Goal: Find contact information: Find contact information

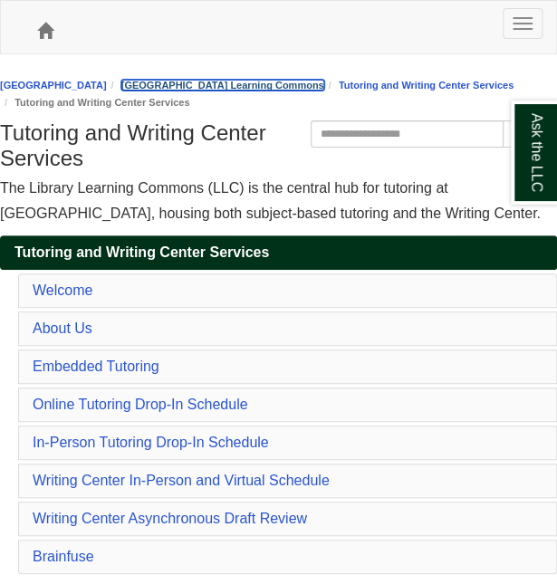
click at [164, 81] on link "[GEOGRAPHIC_DATA] Learning Commons" at bounding box center [222, 85] width 203 height 11
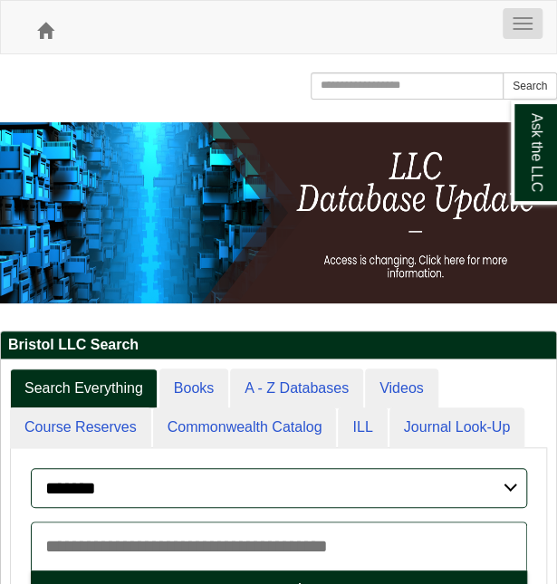
click at [516, 12] on button "Toggle navigation" at bounding box center [522, 23] width 40 height 31
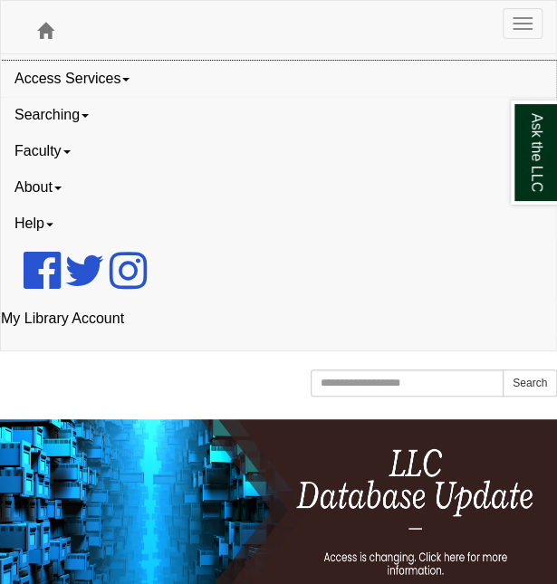
click at [109, 75] on link "Access Services" at bounding box center [278, 79] width 555 height 36
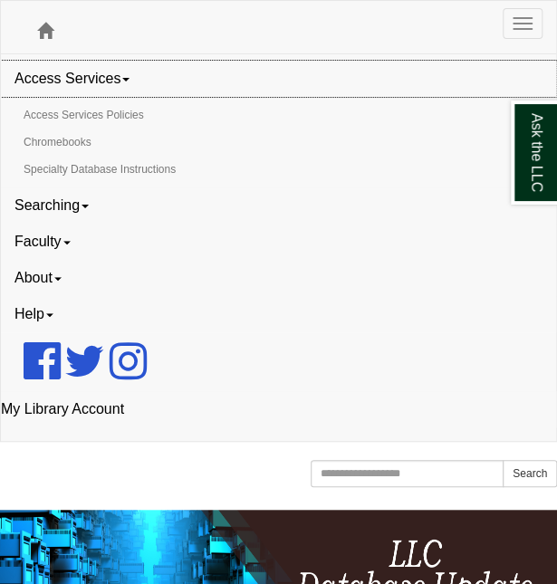
click at [109, 75] on link "Access Services" at bounding box center [278, 79] width 555 height 36
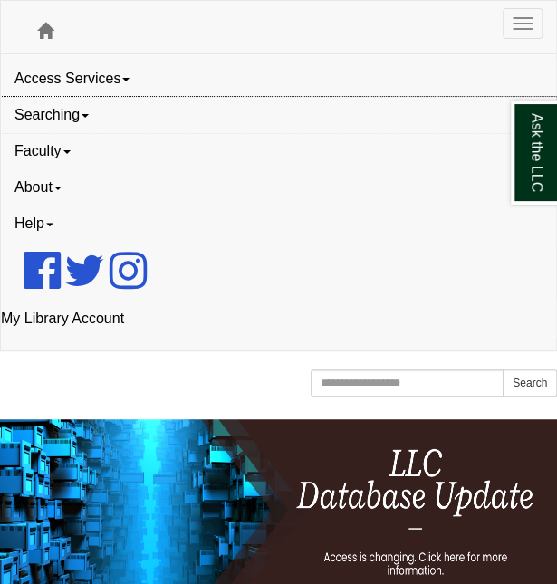
click at [79, 113] on link "Searching" at bounding box center [278, 115] width 555 height 36
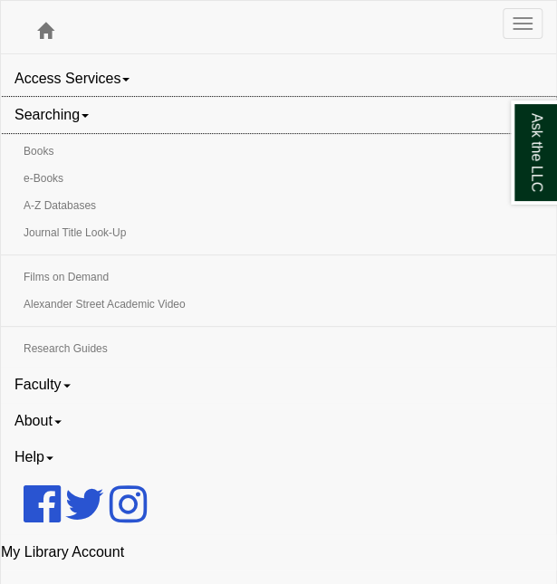
click at [79, 113] on link "Searching" at bounding box center [278, 115] width 555 height 36
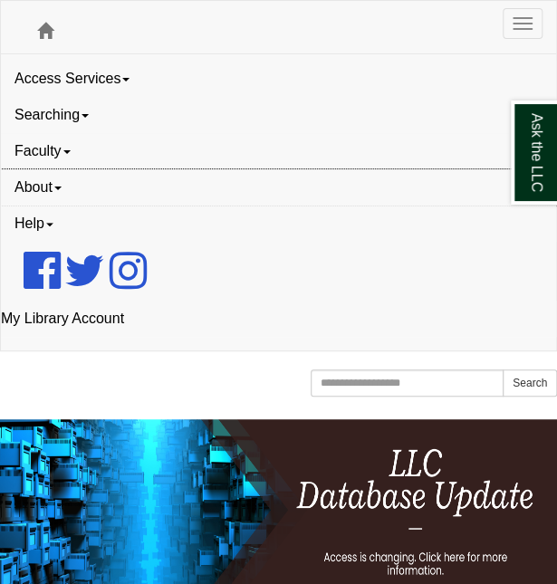
click at [59, 178] on link "About" at bounding box center [278, 187] width 555 height 36
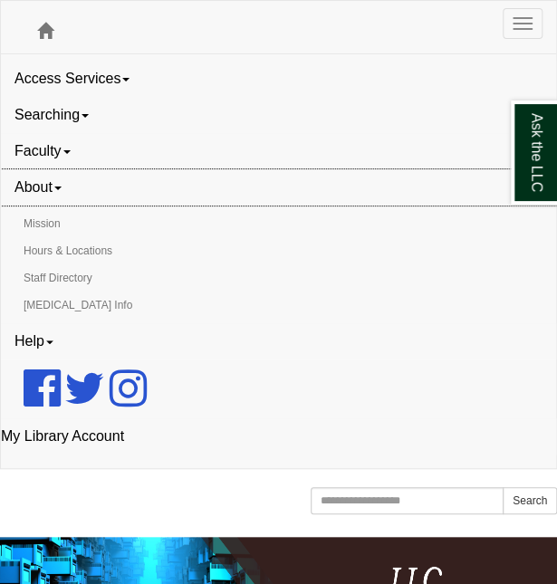
click at [59, 178] on link "About" at bounding box center [278, 187] width 555 height 36
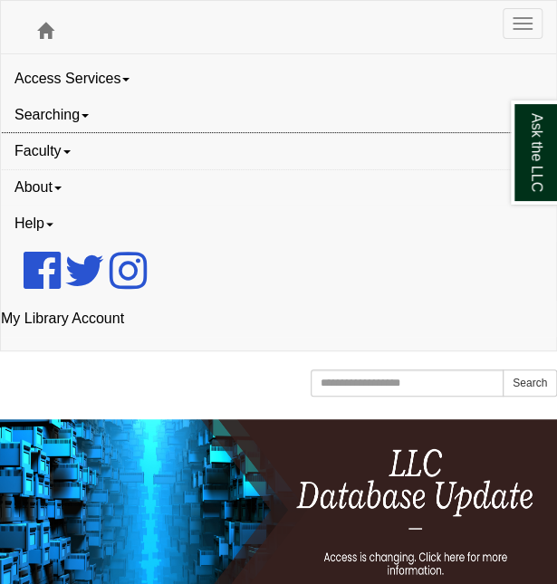
click at [67, 150] on span at bounding box center [66, 152] width 7 height 4
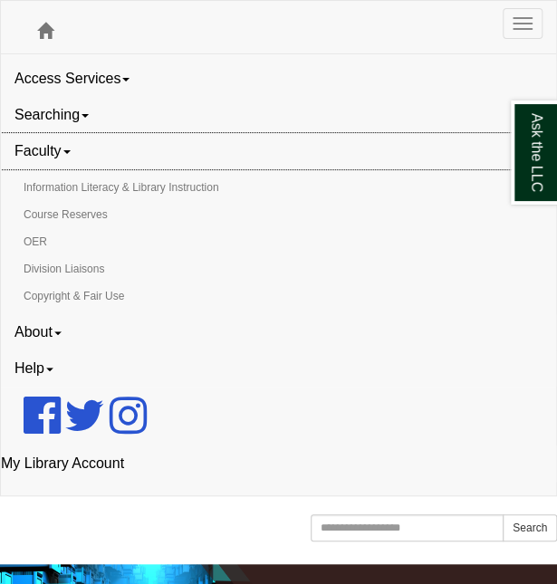
click at [68, 150] on span at bounding box center [66, 152] width 7 height 4
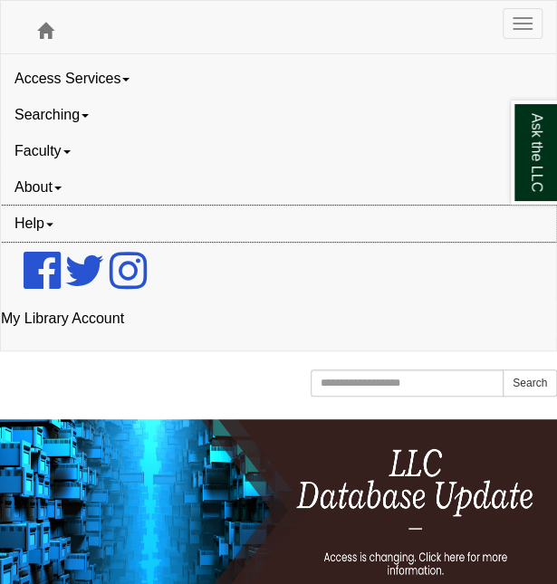
click at [60, 224] on link "Help" at bounding box center [278, 223] width 555 height 36
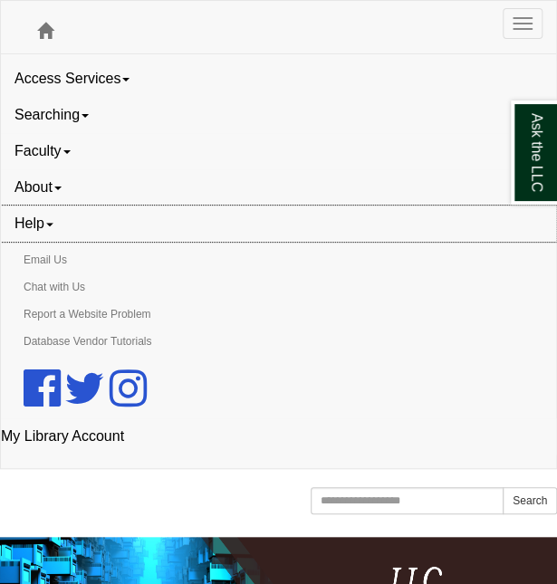
click at [60, 224] on link "Help" at bounding box center [278, 223] width 555 height 36
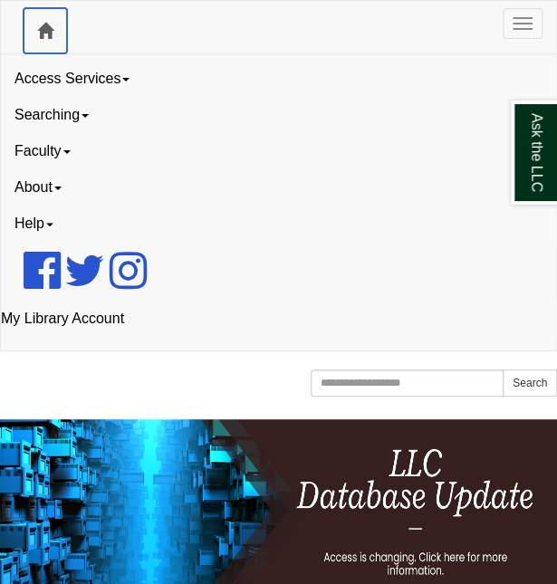
click at [52, 35] on link "Home" at bounding box center [45, 30] width 43 height 45
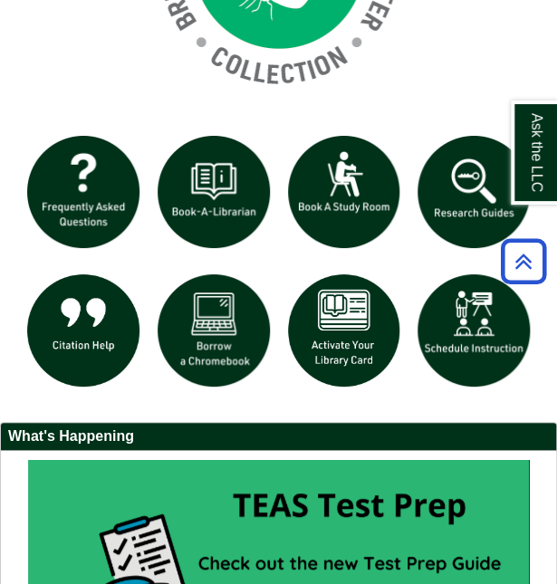
scroll to position [1612, 0]
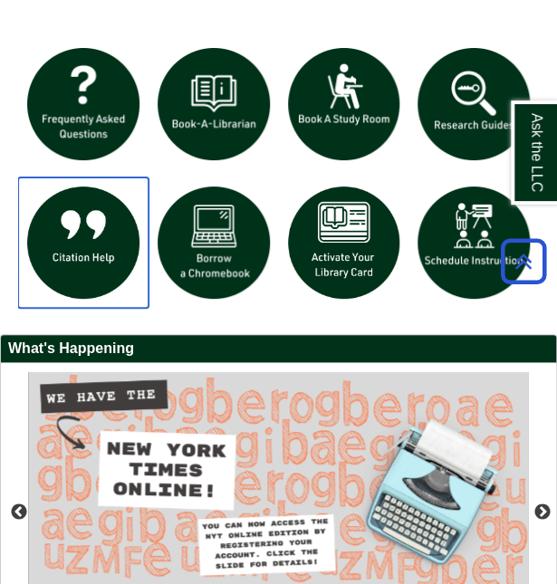
click at [65, 243] on img "slideshow" at bounding box center [83, 242] width 130 height 130
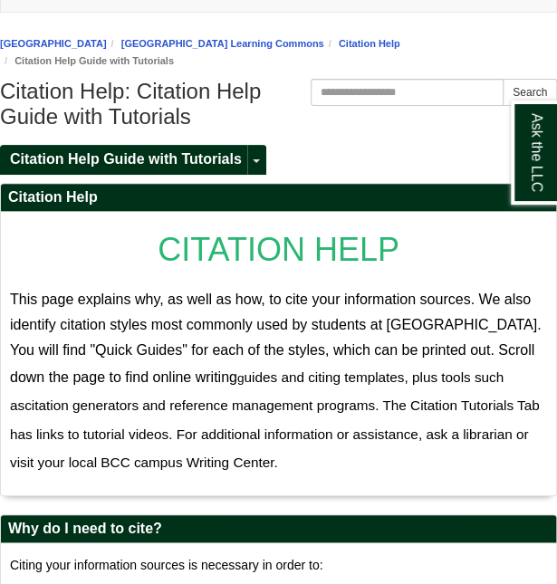
scroll to position [43, 0]
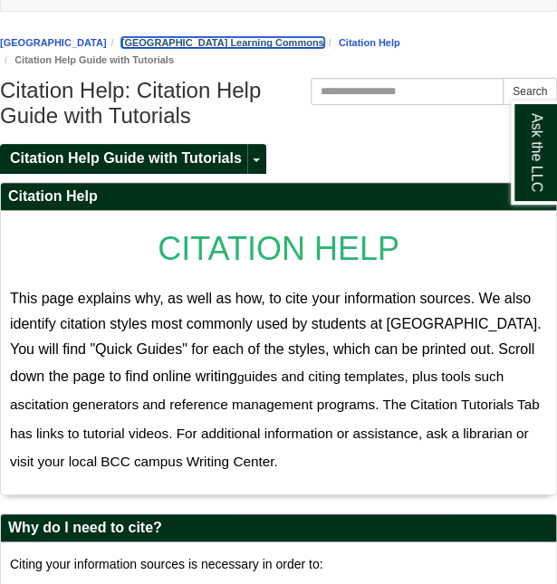
click at [221, 45] on link "[GEOGRAPHIC_DATA] Learning Commons" at bounding box center [222, 42] width 203 height 11
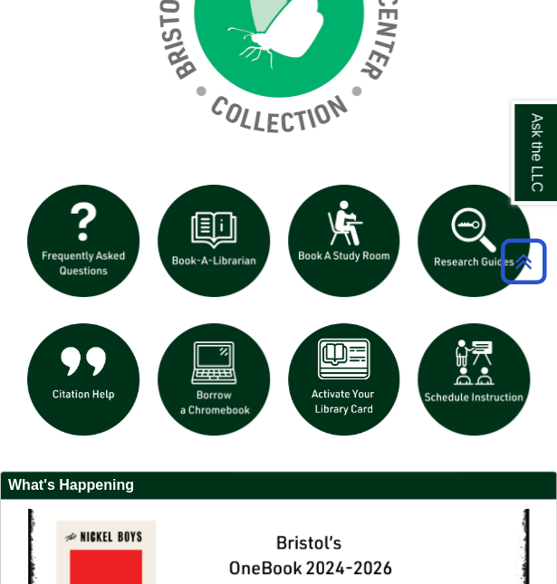
scroll to position [1475, 0]
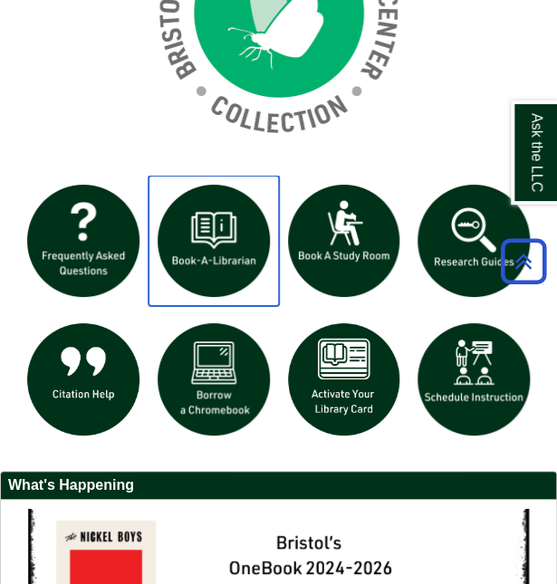
click at [205, 260] on img "slideshow" at bounding box center [213, 241] width 130 height 130
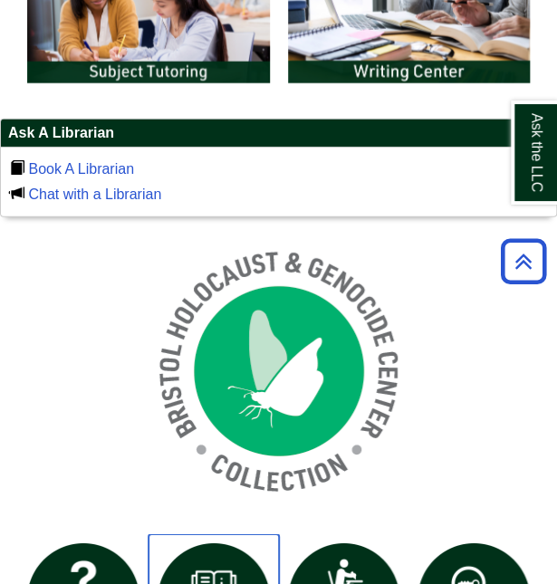
scroll to position [1115, 0]
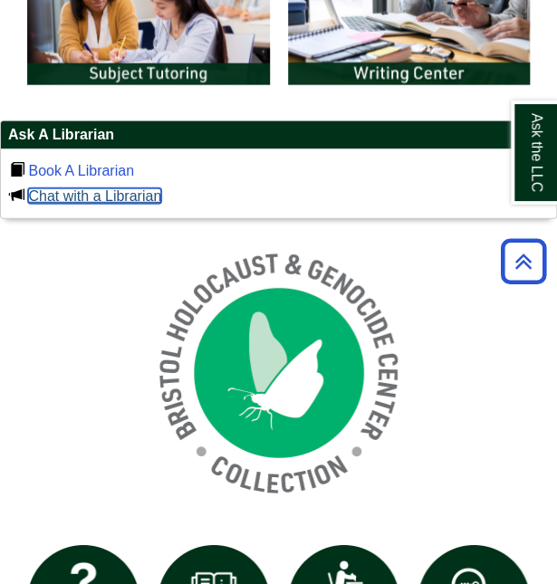
click at [119, 204] on link "Chat with a Librarian" at bounding box center [94, 195] width 133 height 15
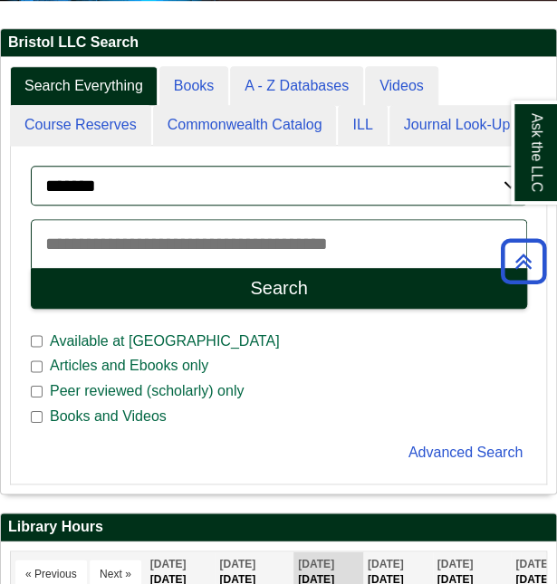
scroll to position [0, 0]
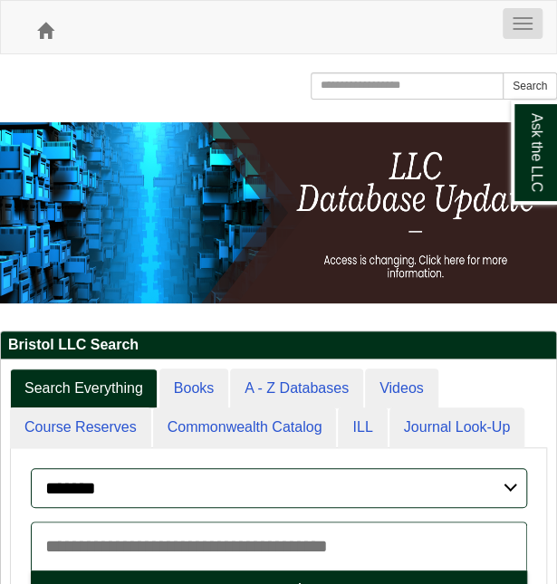
click at [528, 30] on button "Toggle navigation" at bounding box center [522, 23] width 40 height 31
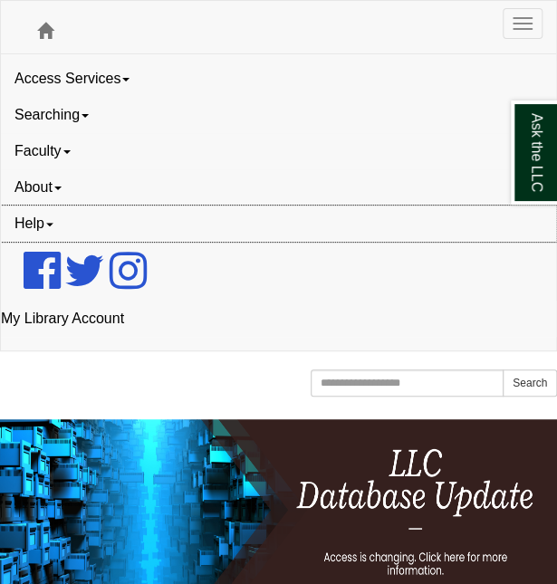
click at [40, 212] on link "Help" at bounding box center [278, 223] width 555 height 36
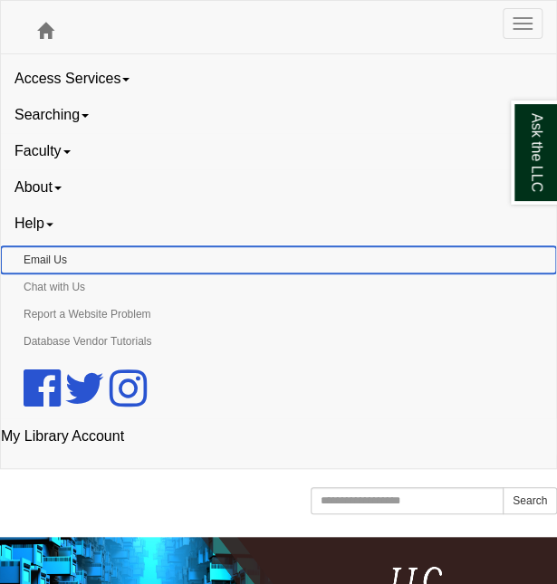
click at [47, 252] on link "Email Us" at bounding box center [278, 259] width 555 height 27
